Goal: Find specific page/section: Find specific page/section

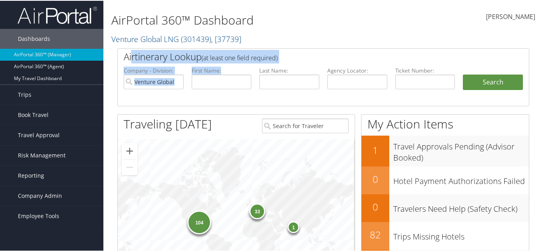
drag, startPoint x: 148, startPoint y: 53, endPoint x: 221, endPoint y: 86, distance: 80.4
click at [226, 83] on div "Airtinerary Lookup (at least one field required) Company - Division: Venture Gl…" at bounding box center [323, 77] width 412 height 58
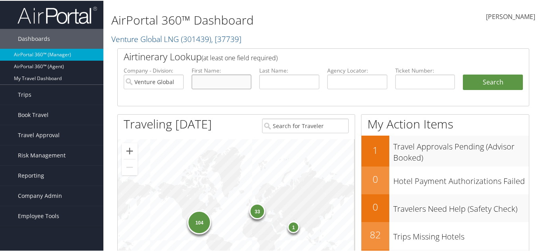
drag, startPoint x: 217, startPoint y: 87, endPoint x: 205, endPoint y: 81, distance: 12.6
click at [214, 86] on input "text" at bounding box center [221, 81] width 60 height 15
type input "."
click at [462, 74] on button "Search" at bounding box center [492, 82] width 60 height 16
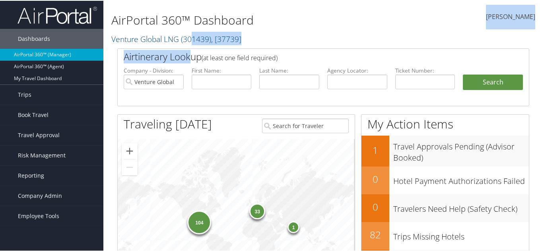
drag, startPoint x: 192, startPoint y: 41, endPoint x: 191, endPoint y: 58, distance: 17.2
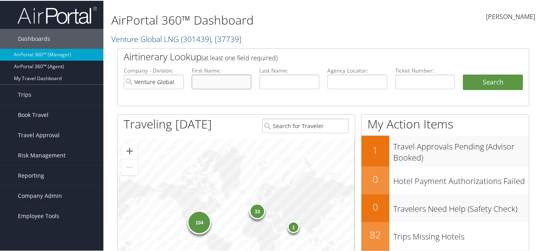
drag, startPoint x: 196, startPoint y: 85, endPoint x: 195, endPoint y: 81, distance: 4.0
click at [196, 81] on input "text" at bounding box center [221, 81] width 60 height 15
click at [462, 74] on button "Search" at bounding box center [492, 82] width 60 height 16
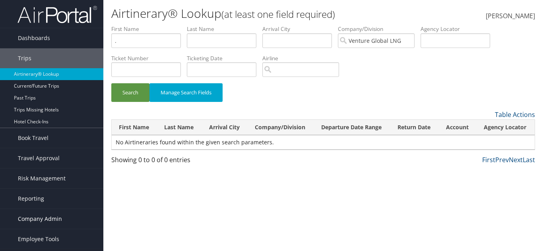
click at [47, 217] on span "Company Admin" at bounding box center [40, 219] width 44 height 20
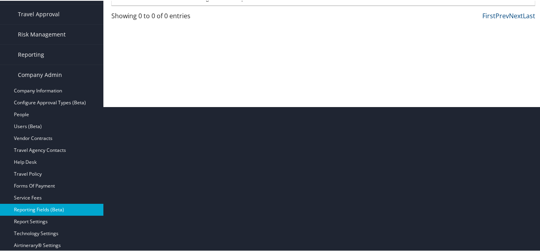
scroll to position [159, 0]
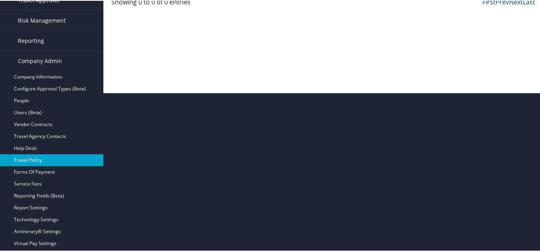
click at [49, 163] on link "Travel Policy" at bounding box center [51, 160] width 103 height 12
